Goal: Register for event/course

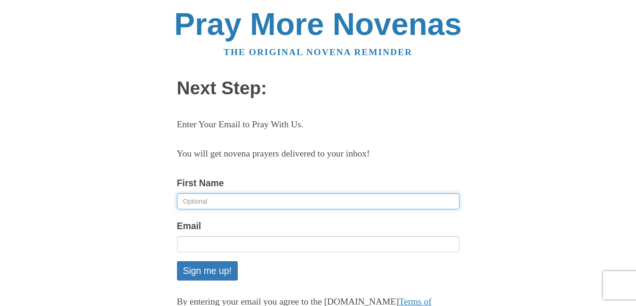
click at [220, 205] on input "First Name" at bounding box center [318, 201] width 282 height 16
type input "sam"
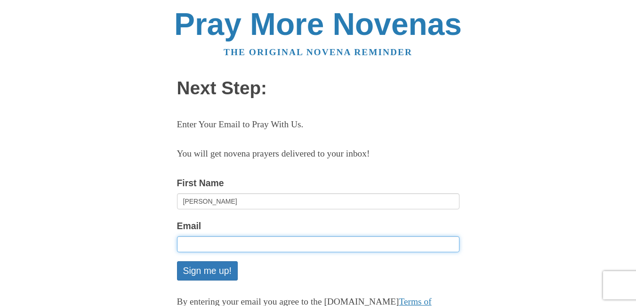
click at [209, 242] on input "Email" at bounding box center [318, 244] width 282 height 16
type input "saga7432@gmail.com"
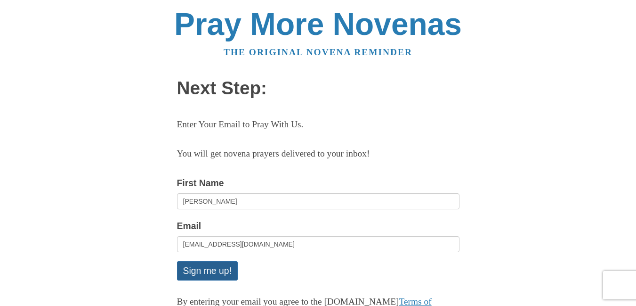
click at [198, 268] on button "Sign me up!" at bounding box center [207, 270] width 61 height 19
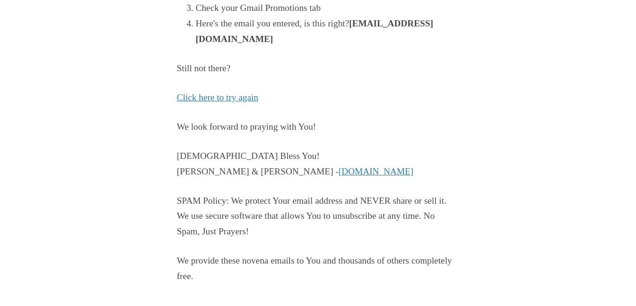
scroll to position [268, 0]
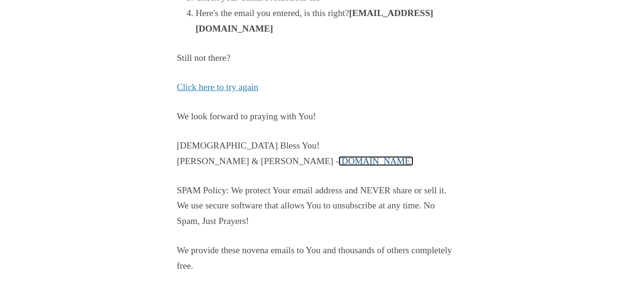
click at [339, 162] on link "PrayMoreNovenas.com" at bounding box center [376, 161] width 75 height 10
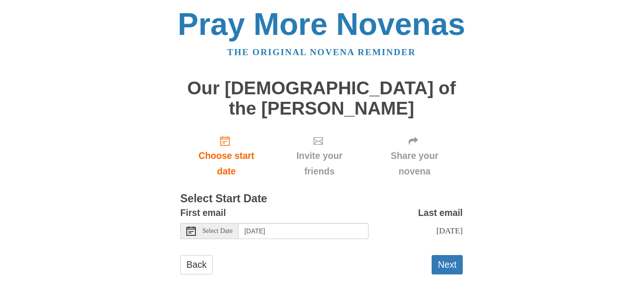
click at [191, 226] on icon at bounding box center [190, 230] width 9 height 9
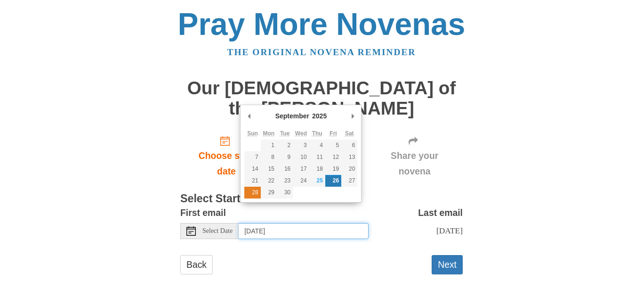
type input "[DATE]"
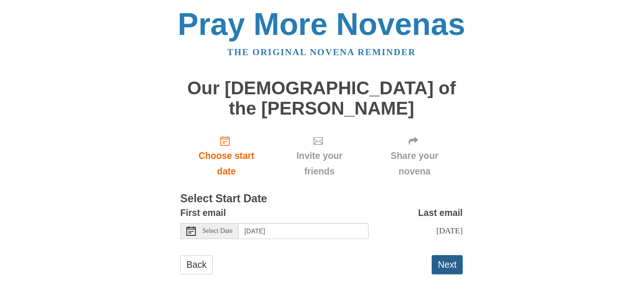
click at [448, 255] on button "Next" at bounding box center [447, 264] width 31 height 19
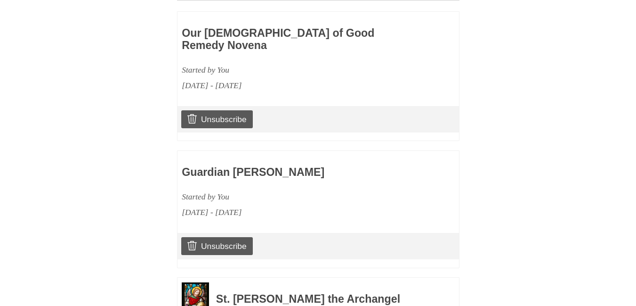
scroll to position [714, 0]
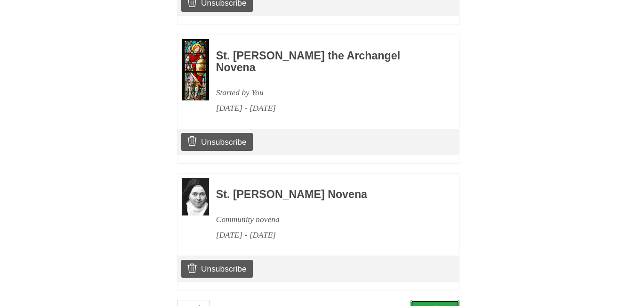
click at [443, 299] on link "Continue" at bounding box center [435, 308] width 49 height 19
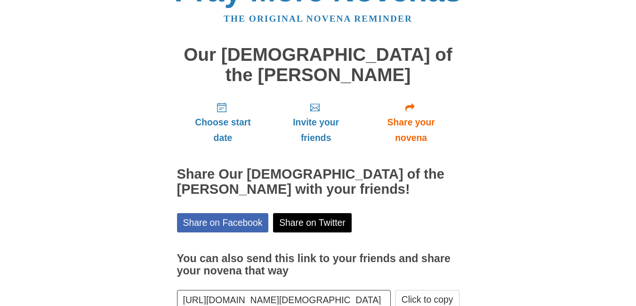
scroll to position [73, 0]
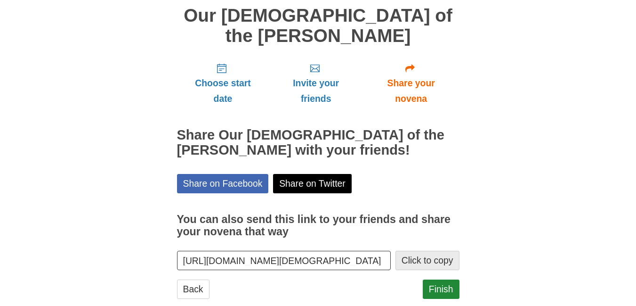
click at [431, 250] on button "Click to copy" at bounding box center [427, 259] width 64 height 19
click at [439, 279] on link "Finish" at bounding box center [441, 288] width 37 height 19
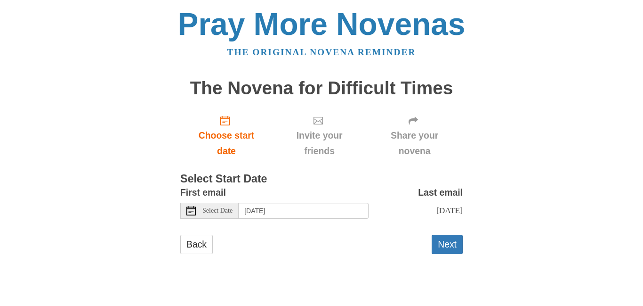
click at [190, 210] on icon at bounding box center [190, 210] width 9 height 9
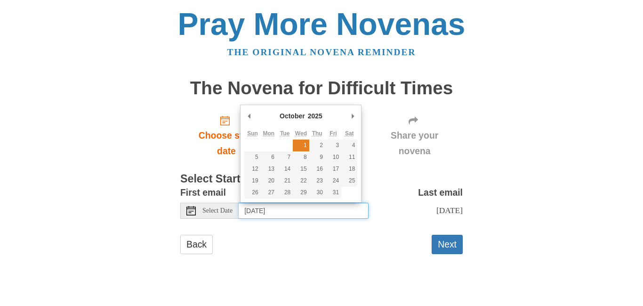
type input "Wednesday, October 1st"
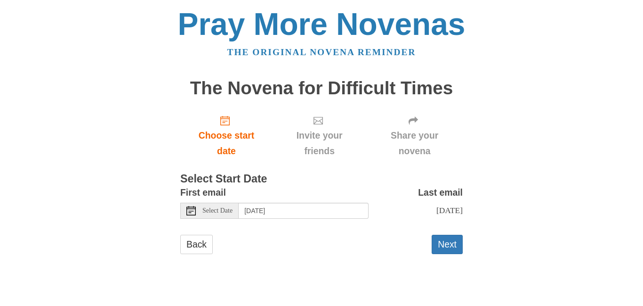
click at [219, 214] on span "Select Date" at bounding box center [217, 210] width 30 height 7
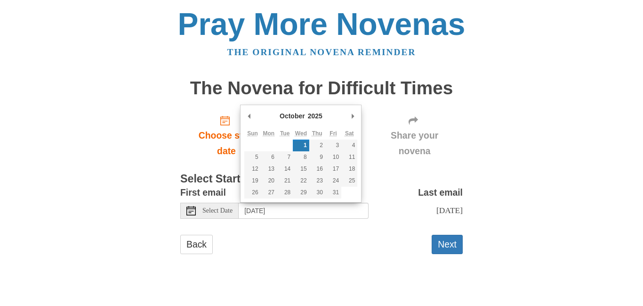
click at [191, 212] on icon at bounding box center [190, 210] width 9 height 9
drag, startPoint x: 328, startPoint y: 209, endPoint x: 233, endPoint y: 209, distance: 95.1
click at [233, 209] on div "Select Date Wednesday, October 1st" at bounding box center [274, 210] width 188 height 16
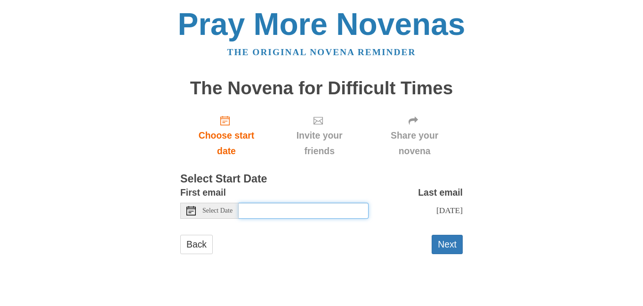
click at [190, 210] on icon at bounding box center [190, 210] width 9 height 9
click at [280, 208] on input "Use the arrow keys to pick a date" at bounding box center [304, 210] width 130 height 16
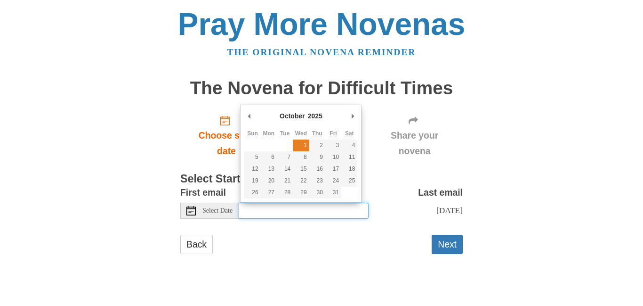
type input "Wednesday, October 1st"
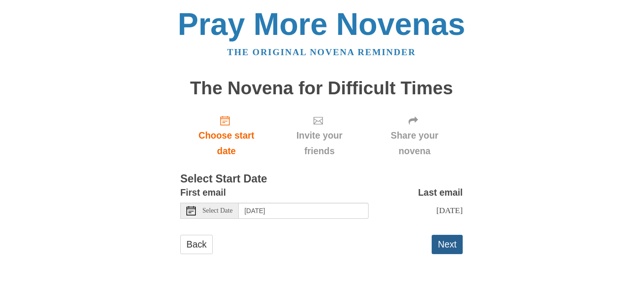
click at [446, 237] on button "Next" at bounding box center [447, 243] width 31 height 19
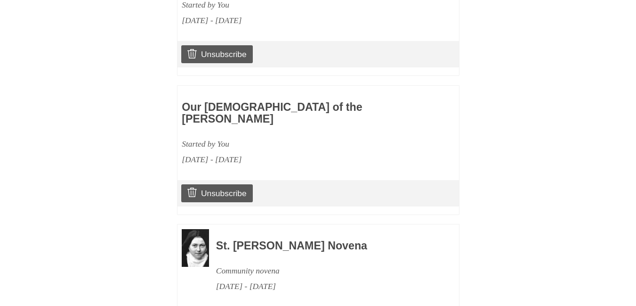
scroll to position [714, 0]
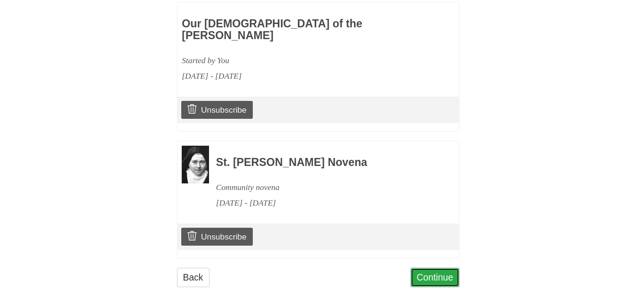
click at [432, 270] on link "Continue" at bounding box center [435, 276] width 49 height 19
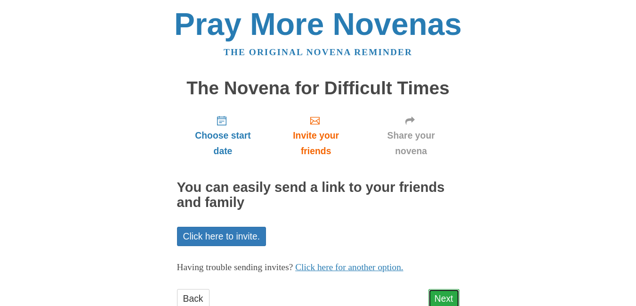
click at [444, 298] on link "Next" at bounding box center [443, 298] width 31 height 19
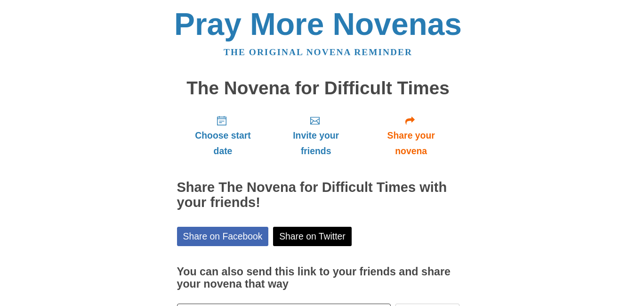
scroll to position [73, 0]
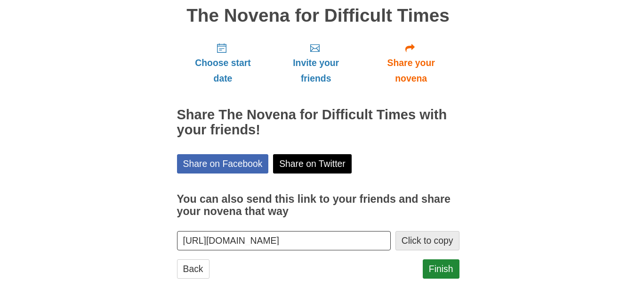
click at [431, 237] on button "Click to copy" at bounding box center [427, 240] width 64 height 19
click at [442, 263] on link "Finish" at bounding box center [441, 268] width 37 height 19
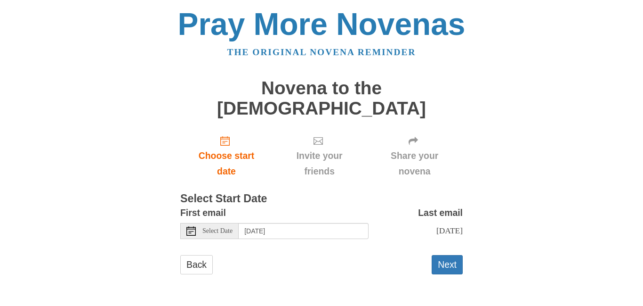
click at [211, 227] on span "Select Date" at bounding box center [217, 230] width 30 height 7
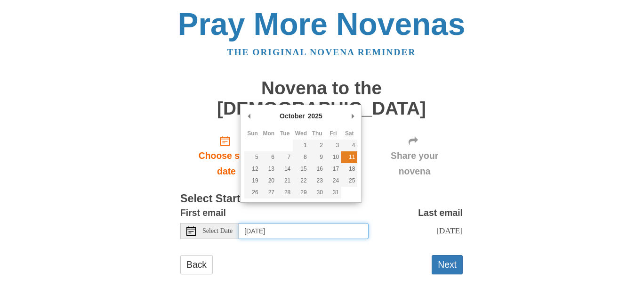
type input "[DATE]"
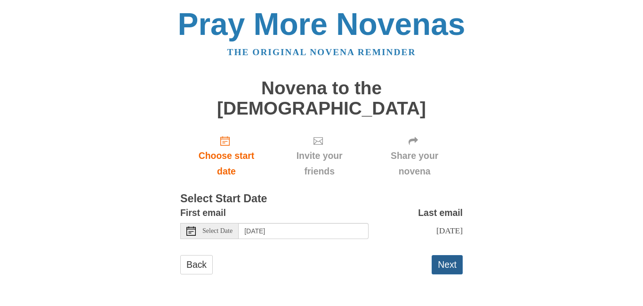
click at [447, 255] on button "Next" at bounding box center [447, 264] width 31 height 19
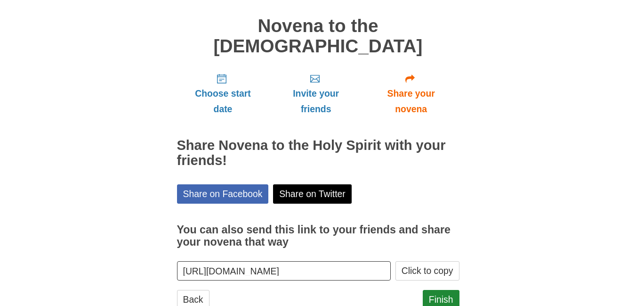
scroll to position [73, 0]
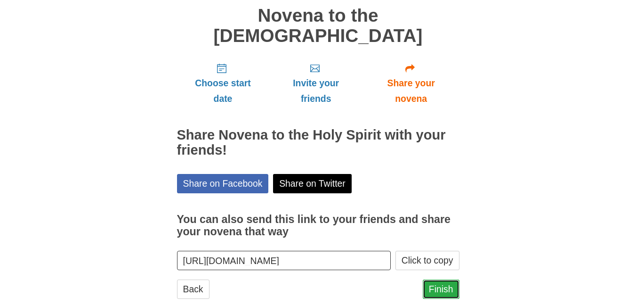
click at [439, 279] on link "Finish" at bounding box center [441, 288] width 37 height 19
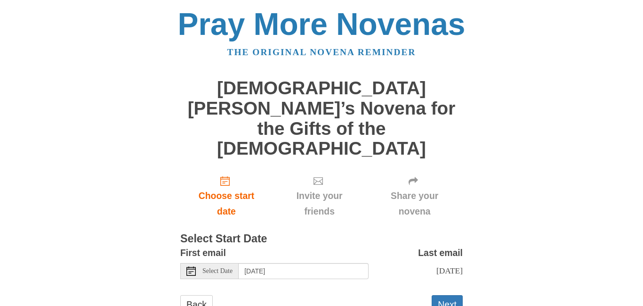
click at [190, 266] on icon at bounding box center [190, 270] width 9 height 9
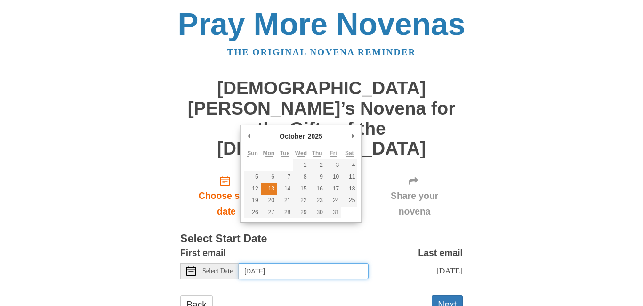
type input "[DATE]"
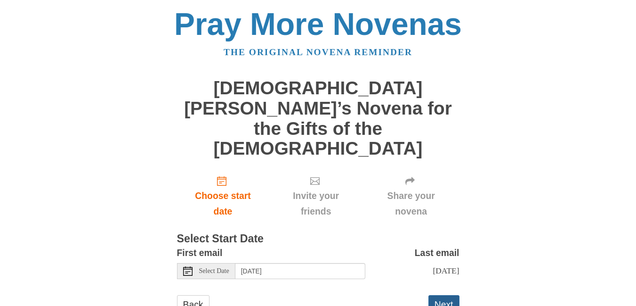
click at [446, 295] on button "Next" at bounding box center [443, 304] width 31 height 19
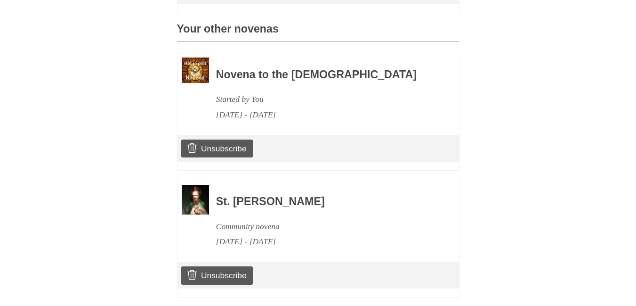
scroll to position [492, 0]
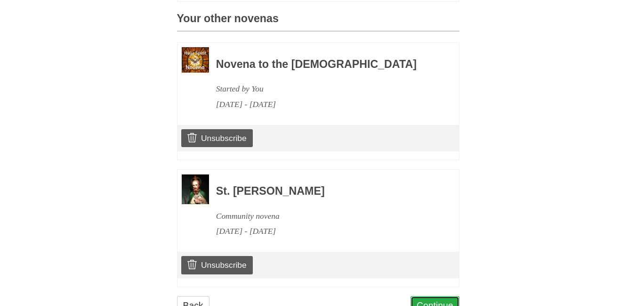
click at [436, 296] on link "Continue" at bounding box center [435, 305] width 49 height 19
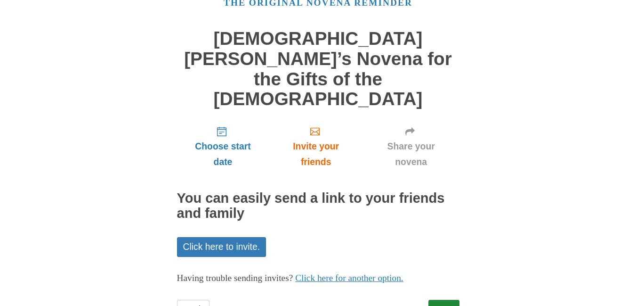
scroll to position [50, 0]
click at [440, 299] on link "Next" at bounding box center [443, 308] width 31 height 19
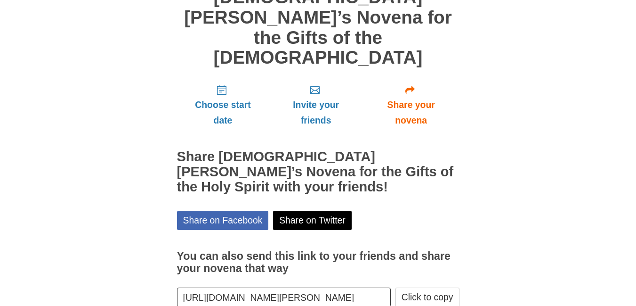
scroll to position [93, 0]
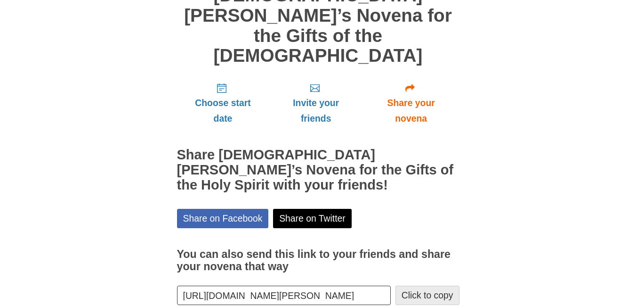
click at [439, 285] on button "Click to copy" at bounding box center [427, 294] width 64 height 19
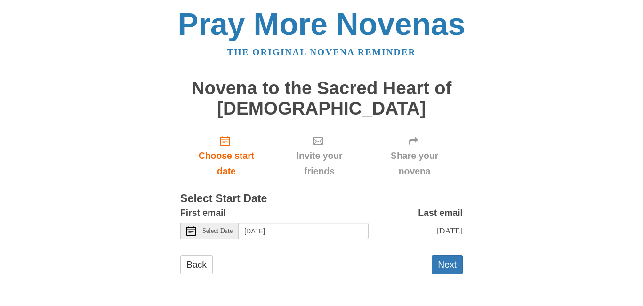
click at [192, 229] on icon at bounding box center [190, 230] width 9 height 9
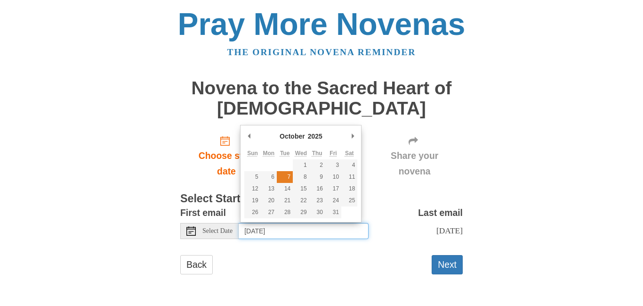
type input "[DATE]"
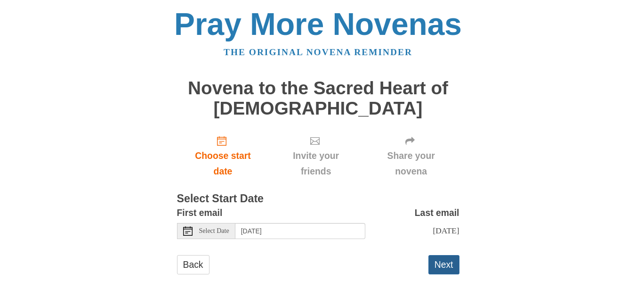
click at [444, 270] on button "Next" at bounding box center [443, 264] width 31 height 19
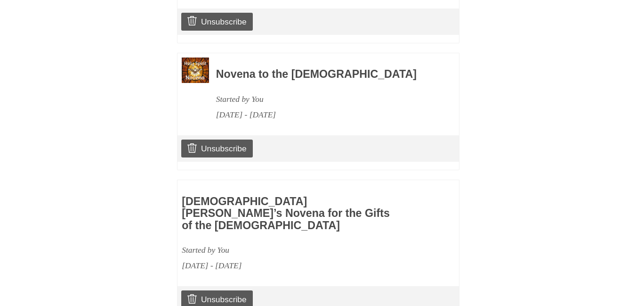
scroll to position [872, 0]
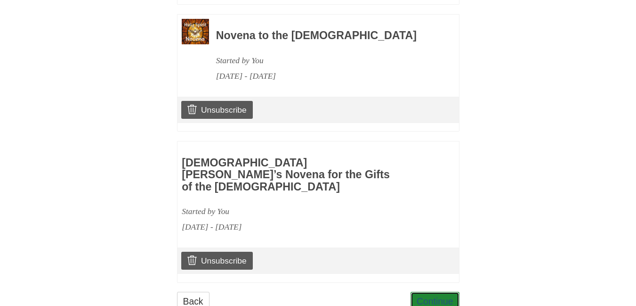
click at [444, 291] on link "Continue" at bounding box center [435, 300] width 49 height 19
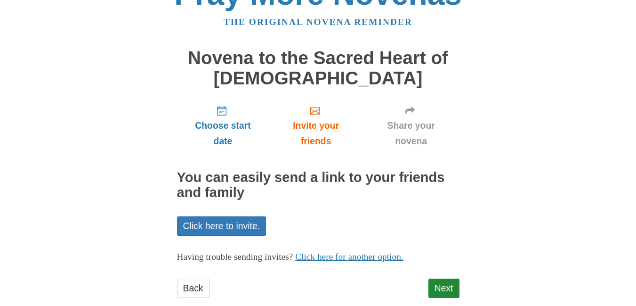
scroll to position [50, 0]
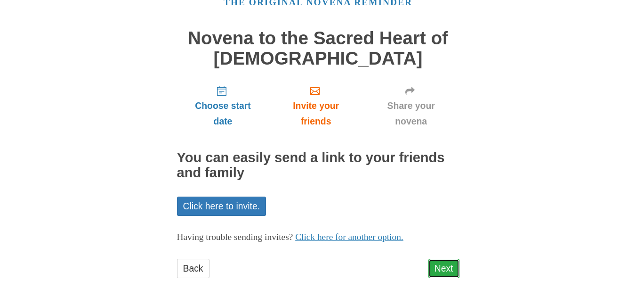
click at [444, 263] on link "Next" at bounding box center [443, 267] width 31 height 19
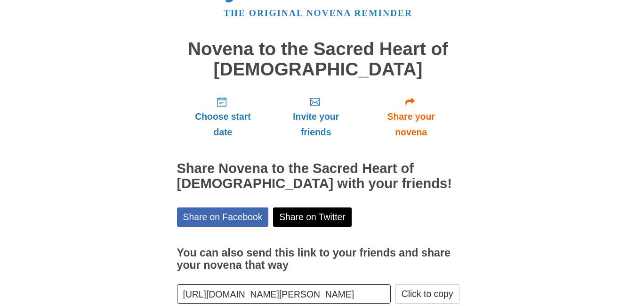
scroll to position [93, 0]
